Goal: Find specific page/section: Find specific page/section

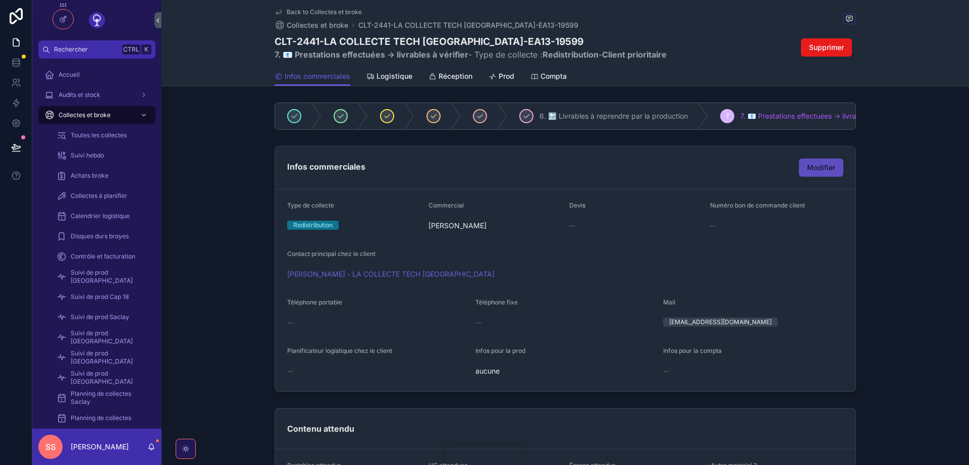
click at [816, 166] on span "Modifier" at bounding box center [821, 167] width 28 height 10
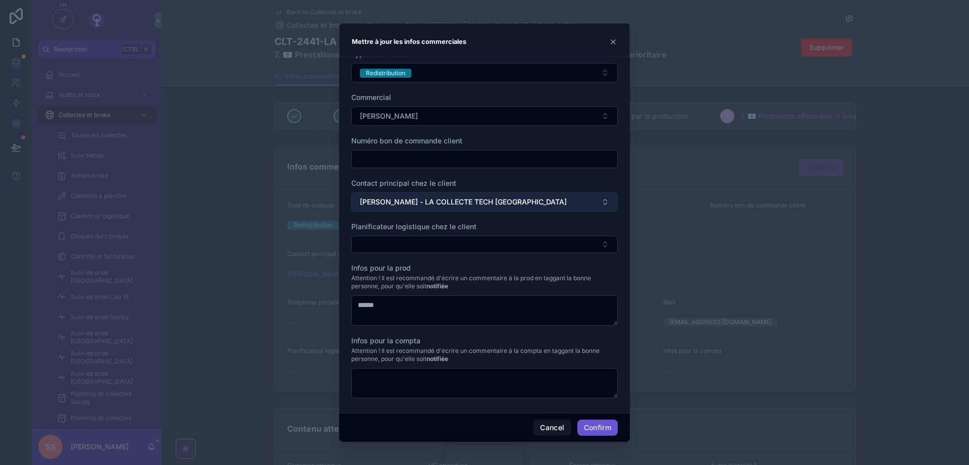
scroll to position [15, 0]
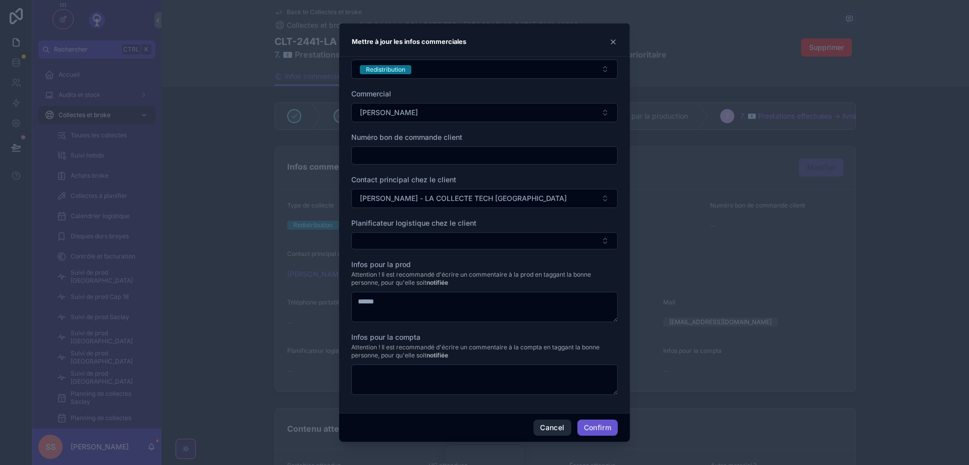
click at [547, 426] on button "Cancel" at bounding box center [551, 427] width 37 height 16
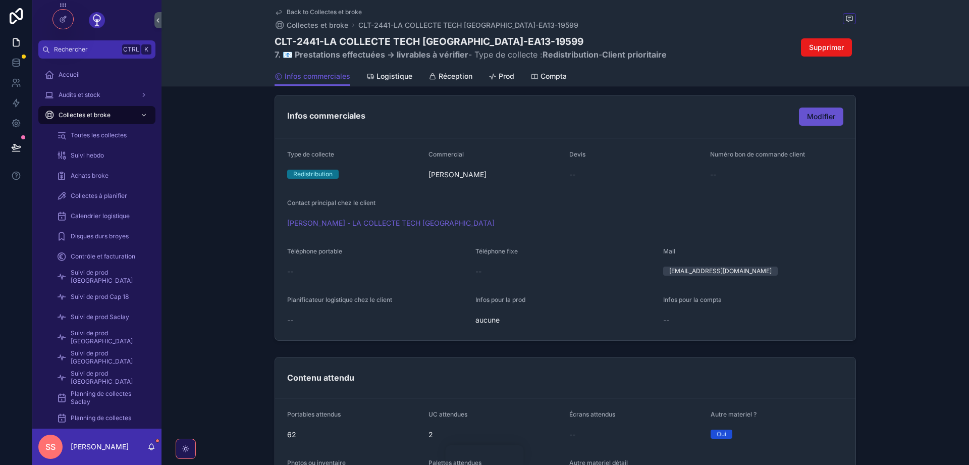
scroll to position [0, 0]
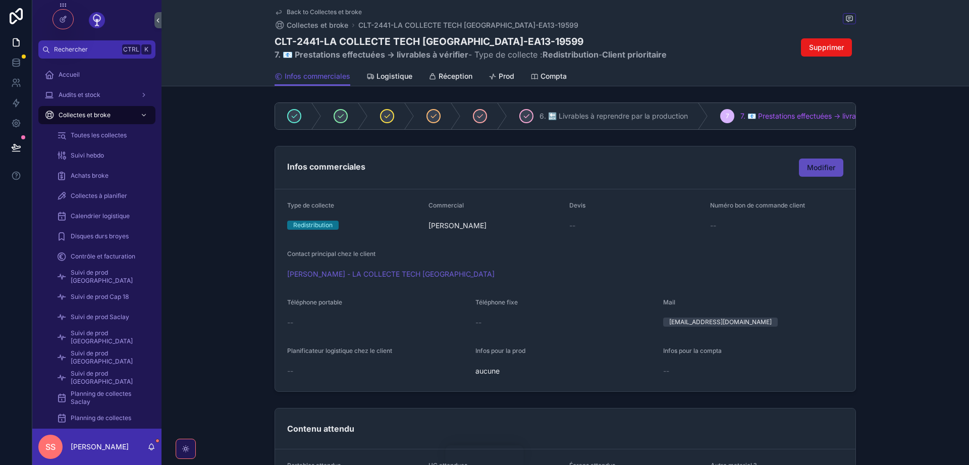
click at [820, 168] on span "Modifier" at bounding box center [821, 167] width 28 height 10
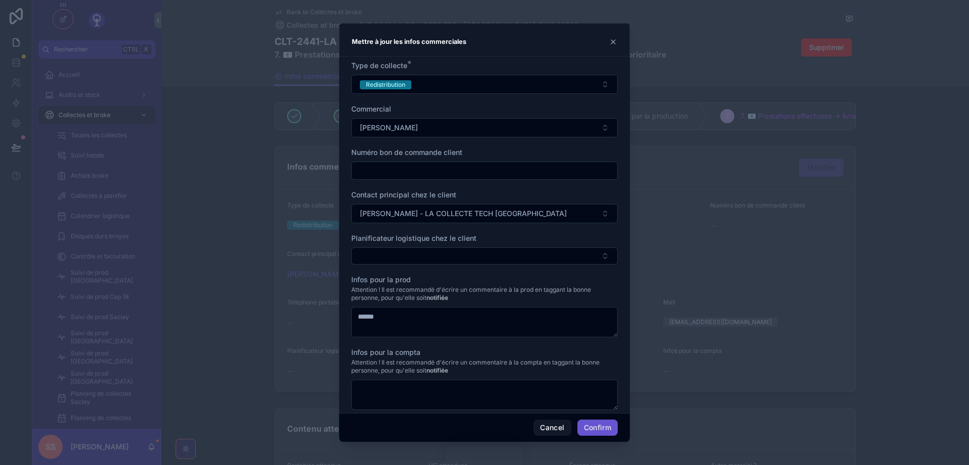
click at [613, 43] on icon at bounding box center [613, 42] width 8 height 8
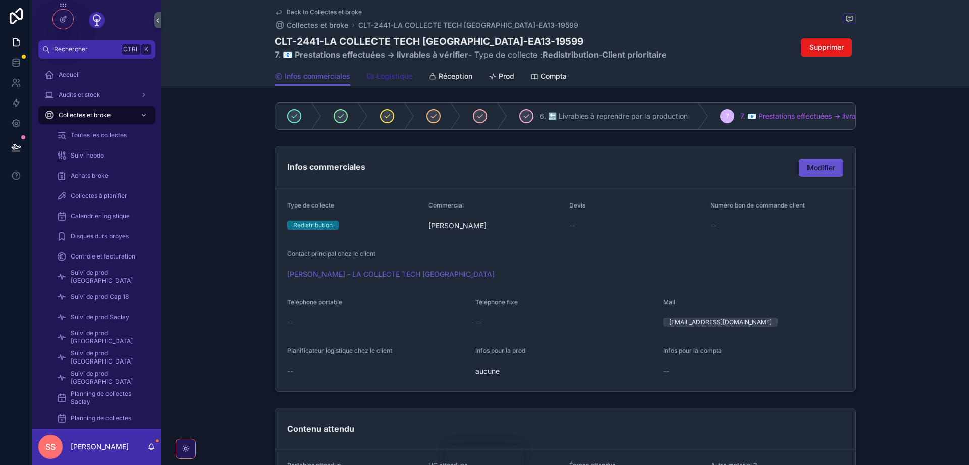
click at [403, 79] on span "Logistique" at bounding box center [394, 76] width 36 height 10
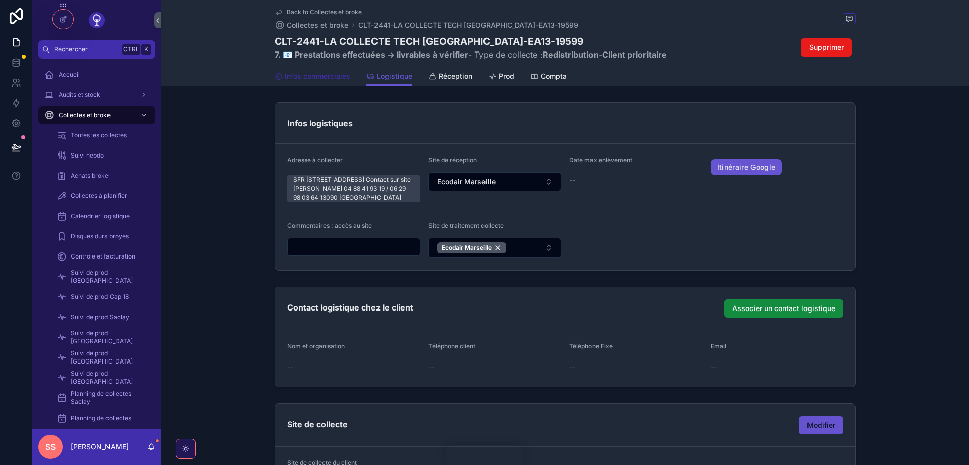
click at [322, 77] on span "Infos commerciales" at bounding box center [318, 76] width 66 height 10
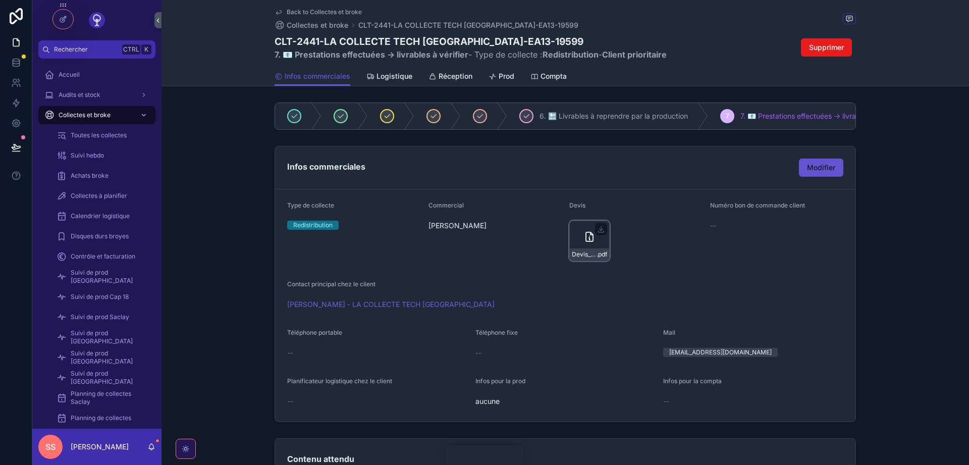
click at [588, 237] on icon "scrollable content" at bounding box center [589, 237] width 12 height 12
